Goal: Information Seeking & Learning: Learn about a topic

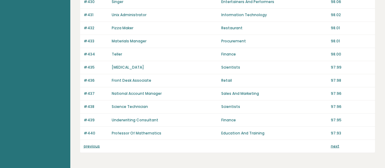
scroll to position [479, 0]
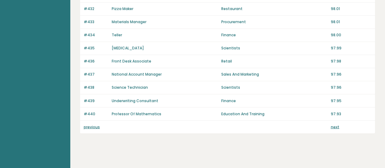
click at [337, 124] on link "next" at bounding box center [334, 126] width 9 height 5
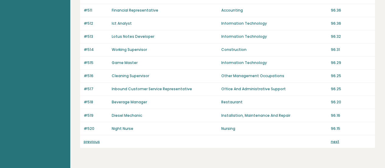
scroll to position [479, 0]
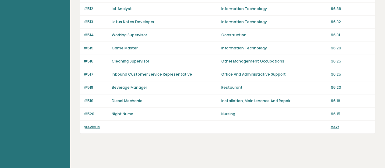
click at [333, 124] on link "next" at bounding box center [334, 126] width 9 height 5
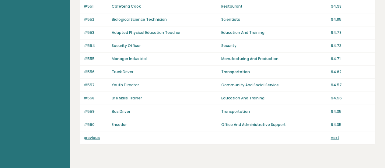
scroll to position [479, 0]
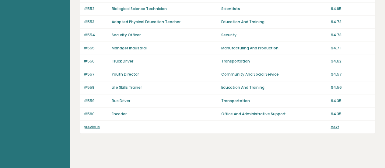
click at [337, 124] on link "next" at bounding box center [334, 126] width 9 height 5
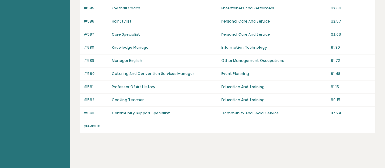
scroll to position [376, 0]
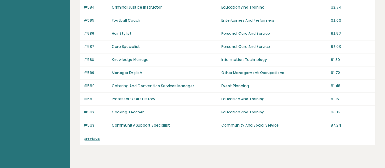
click at [94, 135] on link "previous" at bounding box center [92, 137] width 16 height 5
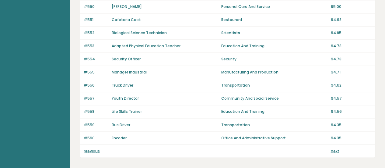
scroll to position [479, 0]
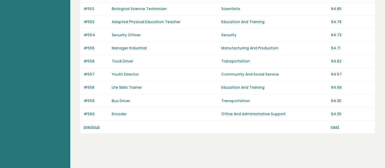
click at [90, 120] on div "previous next" at bounding box center [227, 126] width 295 height 13
click at [93, 124] on link "previous" at bounding box center [92, 126] width 16 height 5
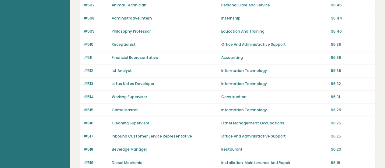
scroll to position [479, 0]
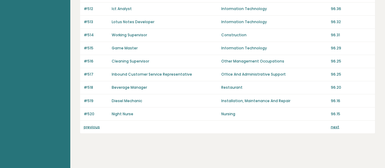
click at [86, 125] on p "previous" at bounding box center [96, 126] width 24 height 5
click at [90, 124] on link "previous" at bounding box center [92, 126] width 16 height 5
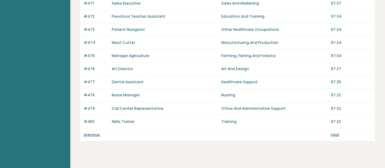
scroll to position [479, 0]
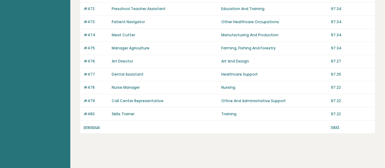
click at [87, 124] on link "previous" at bounding box center [92, 126] width 16 height 5
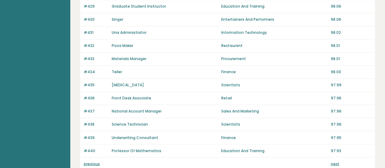
scroll to position [479, 0]
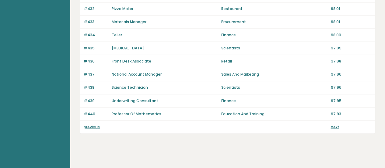
click at [84, 124] on link "previous" at bounding box center [92, 126] width 16 height 5
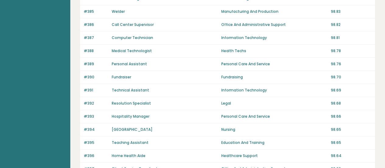
scroll to position [479, 0]
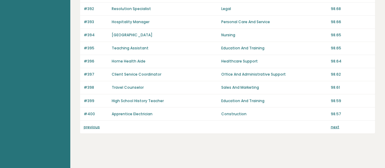
click at [86, 124] on link "previous" at bounding box center [92, 126] width 16 height 5
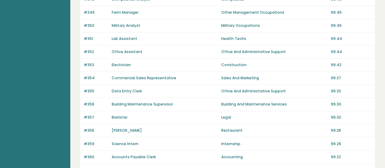
scroll to position [479, 0]
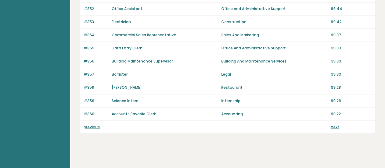
click at [93, 125] on p "previous" at bounding box center [96, 126] width 24 height 5
click at [93, 124] on link "previous" at bounding box center [92, 126] width 16 height 5
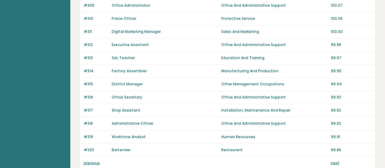
scroll to position [479, 0]
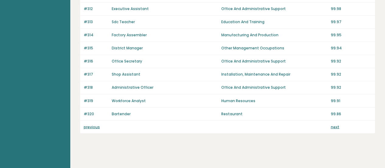
click at [90, 124] on link "previous" at bounding box center [92, 126] width 16 height 5
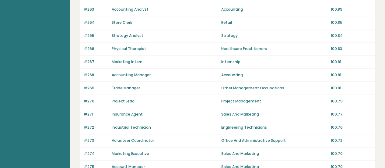
scroll to position [479, 0]
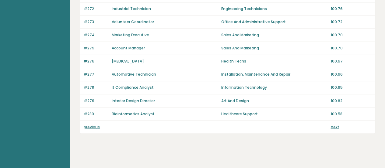
click at [90, 124] on link "previous" at bounding box center [92, 126] width 16 height 5
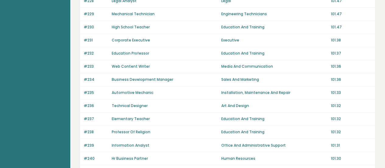
scroll to position [479, 0]
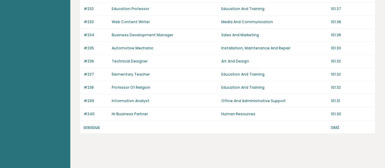
click at [91, 124] on link "previous" at bounding box center [92, 126] width 16 height 5
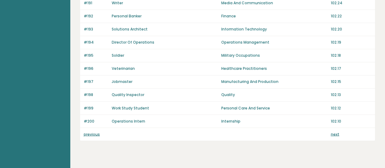
scroll to position [479, 0]
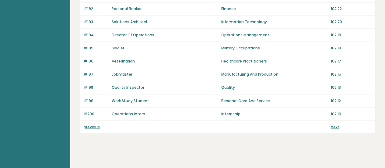
click at [91, 124] on link "previous" at bounding box center [92, 126] width 16 height 5
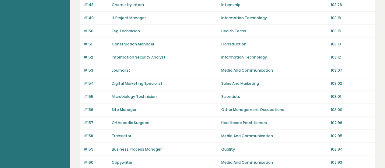
scroll to position [479, 0]
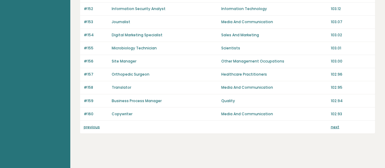
click at [93, 124] on link "previous" at bounding box center [92, 126] width 16 height 5
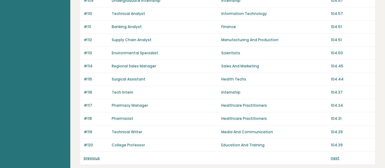
scroll to position [479, 0]
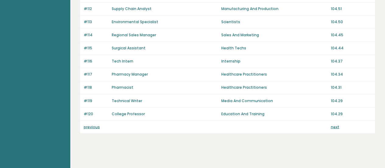
click at [94, 124] on link "previous" at bounding box center [92, 126] width 16 height 5
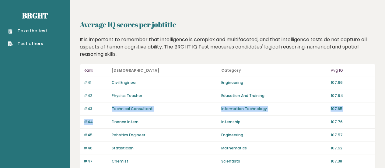
drag, startPoint x: 0, startPoint y: 0, endPoint x: 94, endPoint y: 110, distance: 144.2
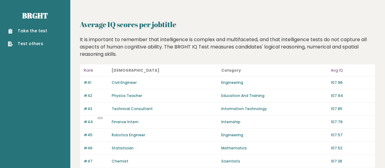
click at [100, 90] on div "#42 Physics Teacher Education And Training 107.94" at bounding box center [227, 95] width 295 height 13
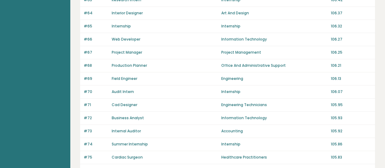
scroll to position [479, 0]
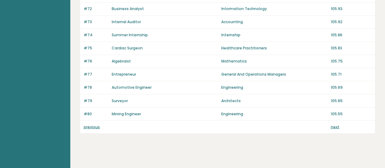
click at [92, 124] on link "previous" at bounding box center [92, 126] width 16 height 5
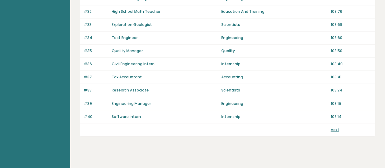
scroll to position [477, 0]
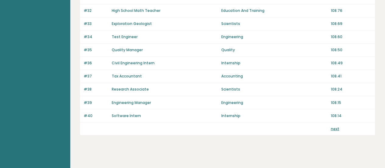
click at [335, 126] on link "next" at bounding box center [334, 128] width 9 height 5
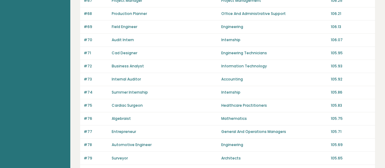
scroll to position [429, 0]
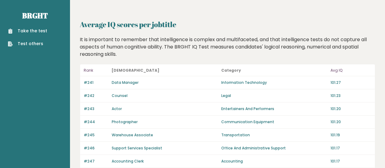
scroll to position [479, 0]
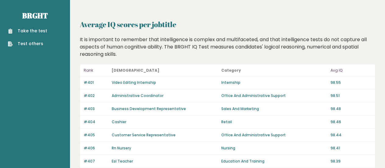
scroll to position [479, 0]
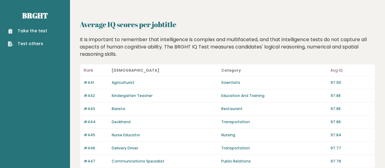
scroll to position [479, 0]
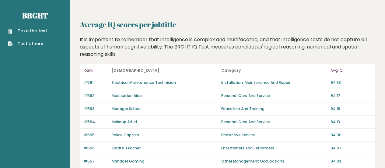
scroll to position [376, 0]
